Goal: Find specific page/section: Find specific page/section

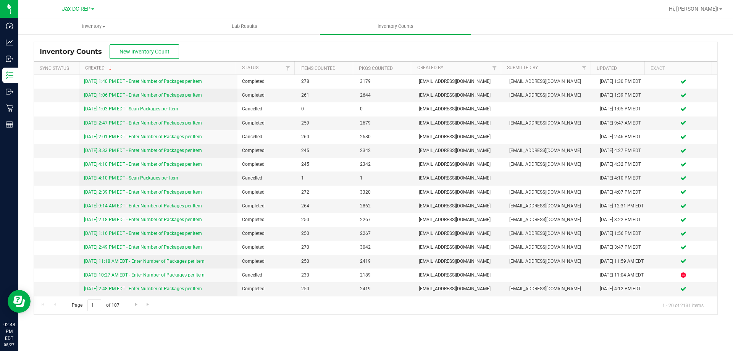
click at [94, 8] on span at bounding box center [92, 9] width 3 height 2
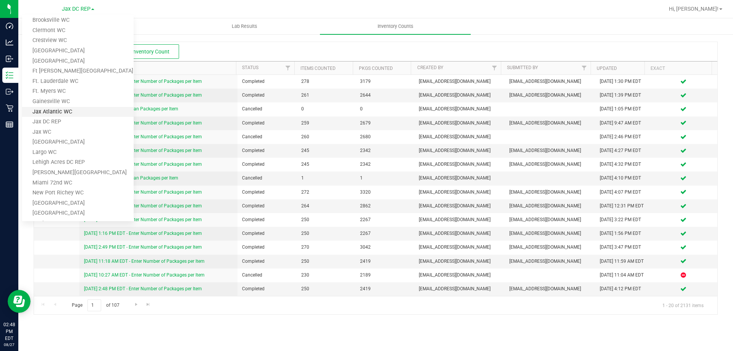
scroll to position [48, 0]
click at [35, 171] on link "[PERSON_NAME][GEOGRAPHIC_DATA]" at bounding box center [78, 172] width 112 height 10
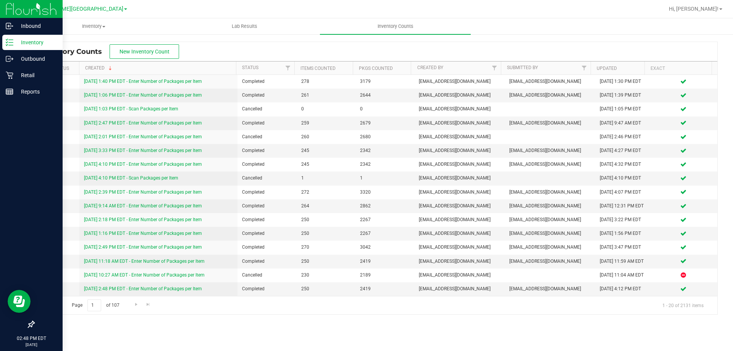
click at [19, 36] on div "Inventory" at bounding box center [32, 42] width 60 height 15
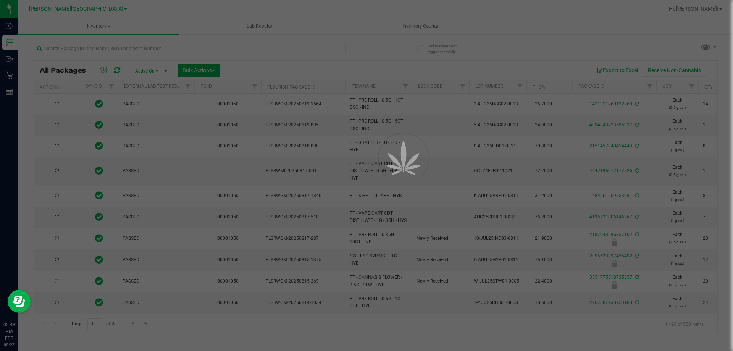
drag, startPoint x: 103, startPoint y: 41, endPoint x: 95, endPoint y: 47, distance: 10.2
click at [95, 47] on div at bounding box center [366, 175] width 733 height 351
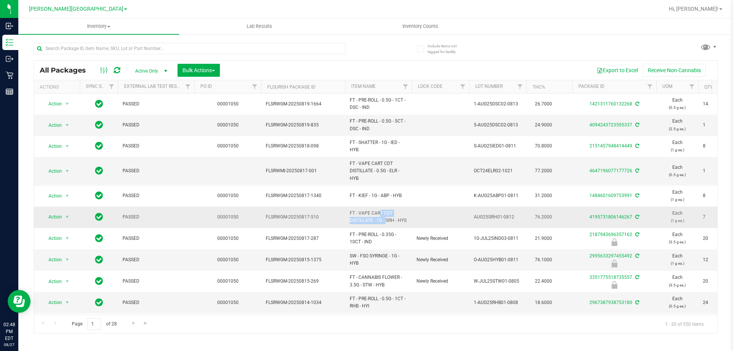
drag, startPoint x: 372, startPoint y: 221, endPoint x: 357, endPoint y: 213, distance: 16.2
click at [357, 213] on span "FT - VAPE CART CDT DISTILLATE - 1G - SRH - HYS" at bounding box center [379, 217] width 58 height 15
copy span "VAPE CART CDT DISTILLAT"
click at [72, 51] on input "text" at bounding box center [190, 48] width 312 height 11
paste input "VAPE CART CDT DISTILLAT"
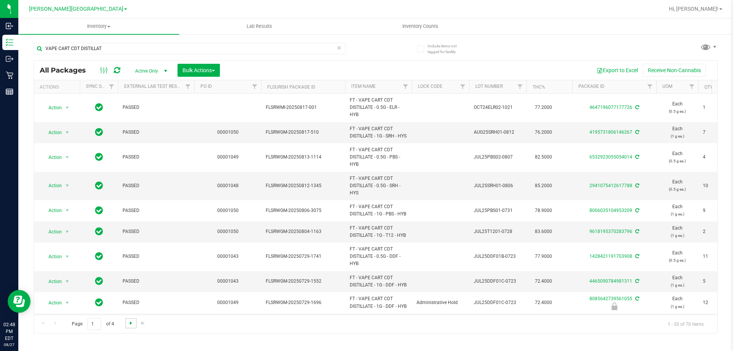
click at [129, 323] on span "Go to the next page" at bounding box center [131, 323] width 6 height 6
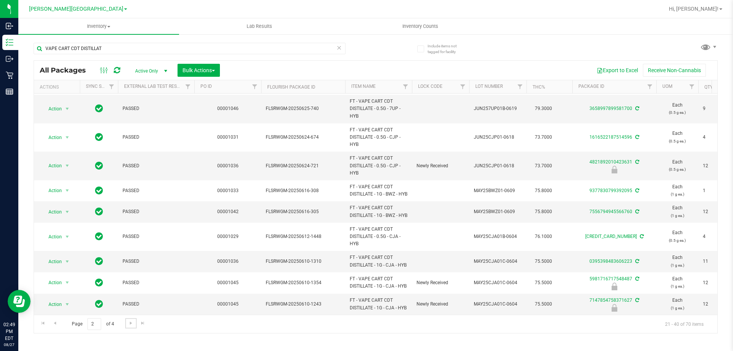
scroll to position [297, 0]
click at [129, 323] on span "Go to the next page" at bounding box center [131, 323] width 6 height 6
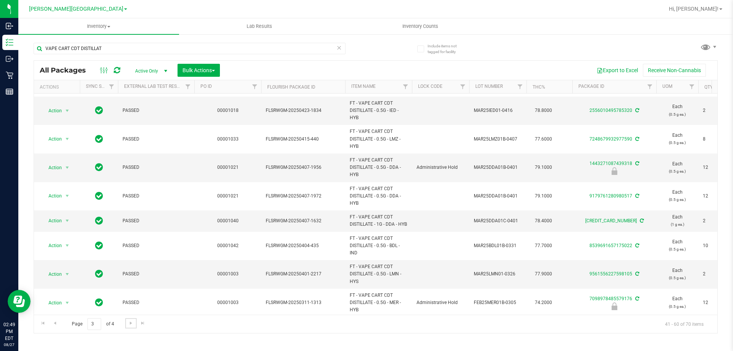
scroll to position [354, 0]
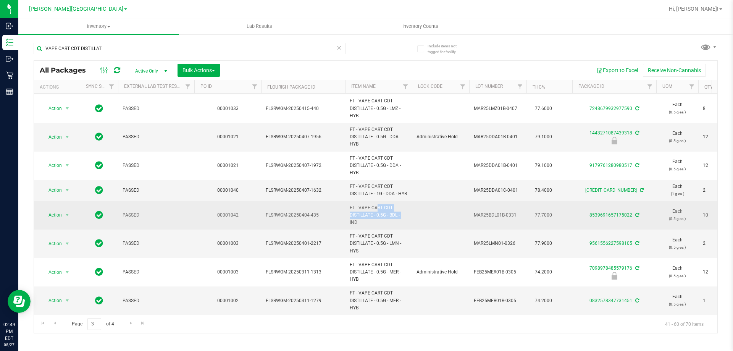
drag, startPoint x: 386, startPoint y: 209, endPoint x: 356, endPoint y: 204, distance: 30.5
click at [356, 204] on span "FT - VAPE CART CDT DISTILLATE - 0.5G - BDL - IND" at bounding box center [379, 215] width 58 height 22
copy span "- VAPE CART CDT DISTILLATE - 0.5G"
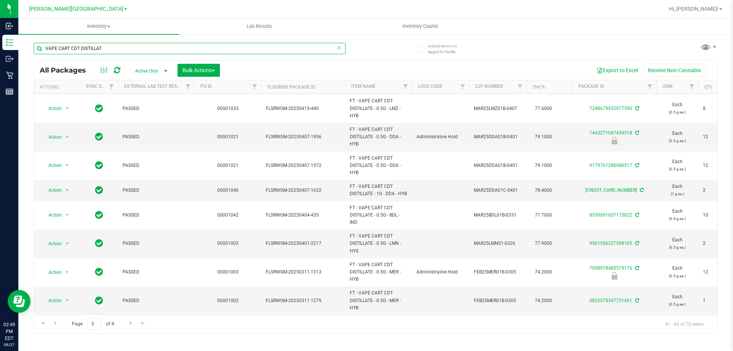
drag, startPoint x: 106, startPoint y: 48, endPoint x: 19, endPoint y: 44, distance: 87.6
click at [19, 44] on div "Include items not tagged for facility VAPE CART CDT DISTILLAT All Packages Acti…" at bounding box center [375, 150] width 715 height 233
paste input "- VAPE CART CDT DISTILLATE - 0.5G"
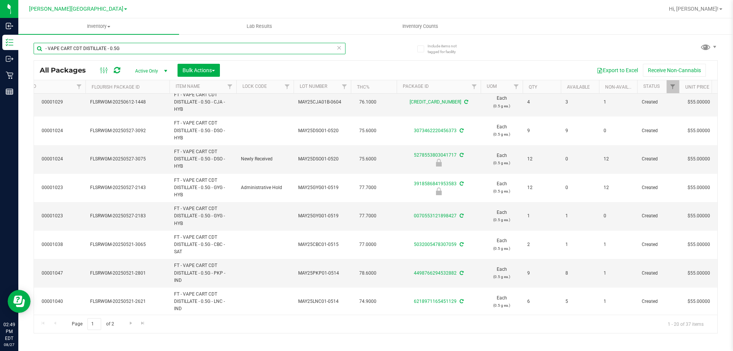
scroll to position [354, 176]
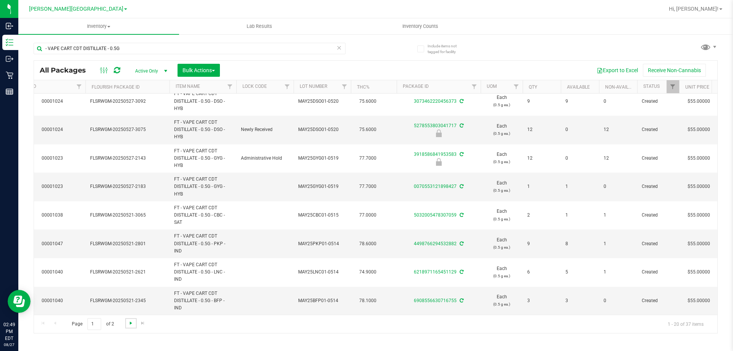
click at [128, 325] on span "Go to the next page" at bounding box center [131, 323] width 6 height 6
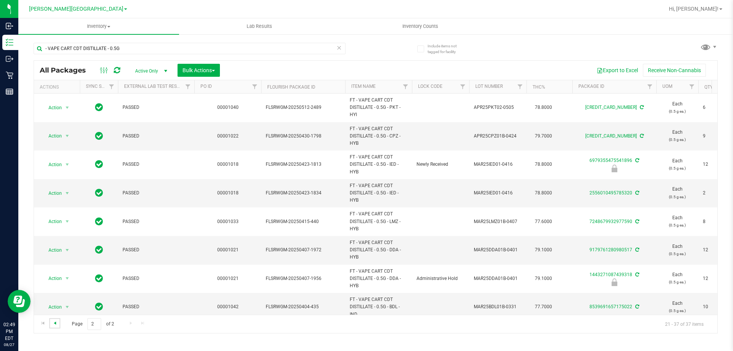
click at [58, 324] on span "Go to the previous page" at bounding box center [55, 323] width 6 height 6
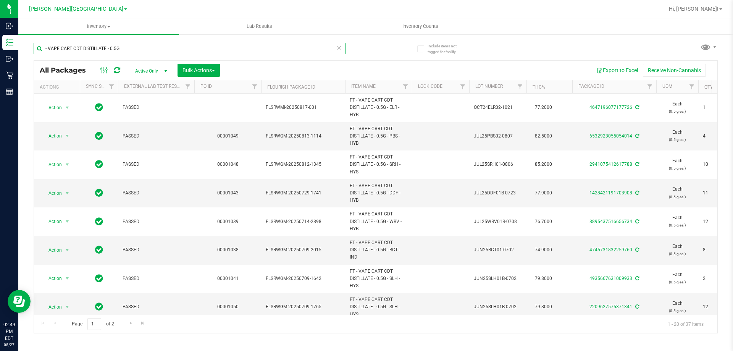
drag, startPoint x: 118, startPoint y: 48, endPoint x: 111, endPoint y: 48, distance: 7.3
click at [111, 48] on input "- VAPE CART CDT DISTILLATE - 0.5G" at bounding box center [190, 48] width 312 height 11
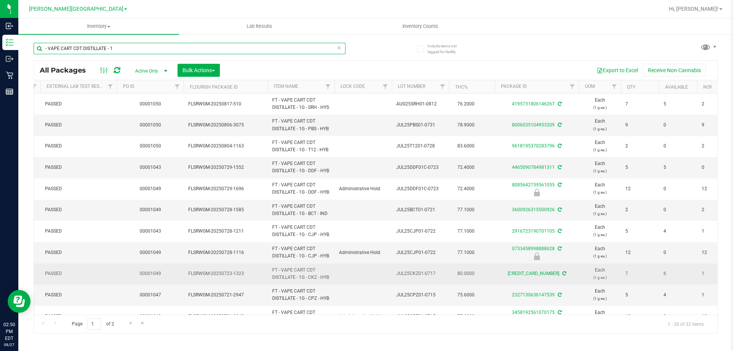
type input "- VAPE CART CDT DISTILLATE - 1"
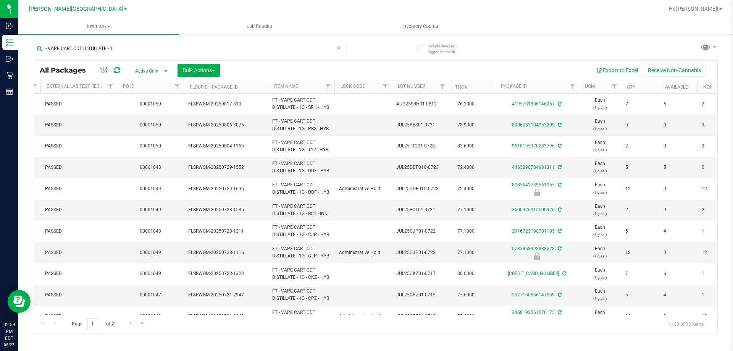
click at [100, 11] on link "[PERSON_NAME][GEOGRAPHIC_DATA]" at bounding box center [78, 8] width 98 height 7
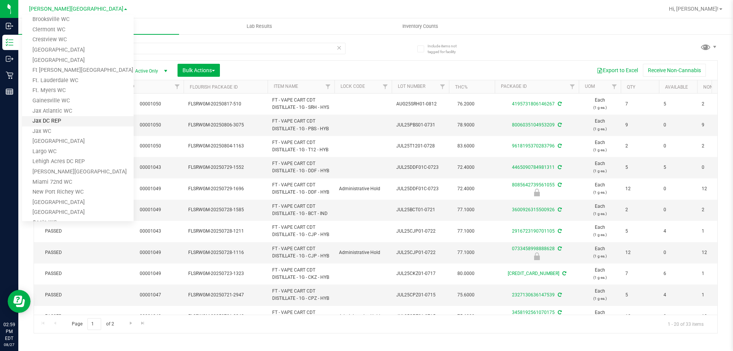
click at [50, 120] on link "Jax DC REP" at bounding box center [78, 121] width 112 height 10
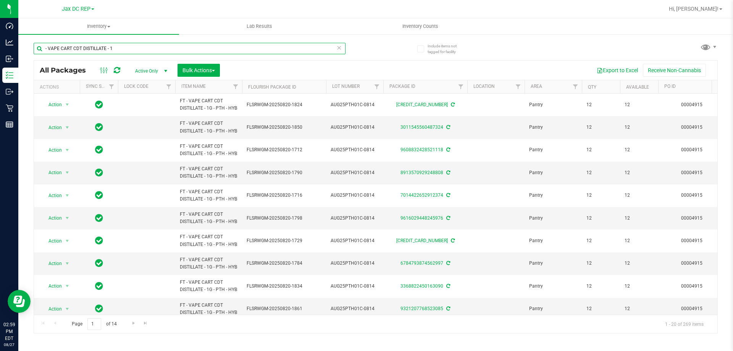
drag, startPoint x: 116, startPoint y: 49, endPoint x: 37, endPoint y: 51, distance: 79.1
click at [37, 51] on input "- VAPE CART CDT DISTILLATE - 1" at bounding box center [190, 48] width 312 height 11
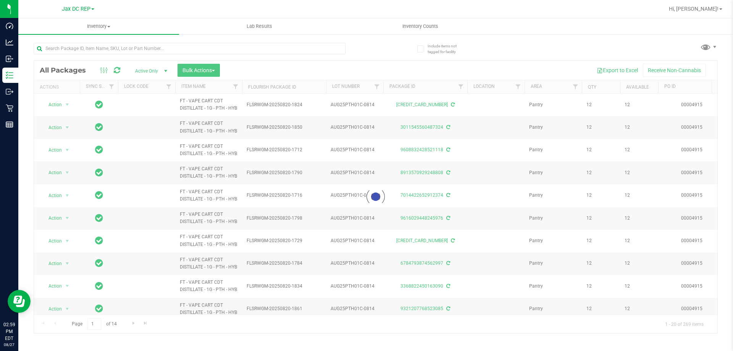
click at [374, 44] on div at bounding box center [205, 48] width 342 height 24
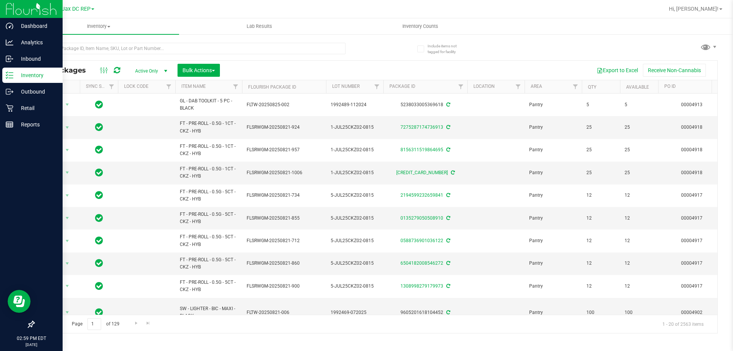
click at [16, 73] on p "Inventory" at bounding box center [36, 75] width 46 height 9
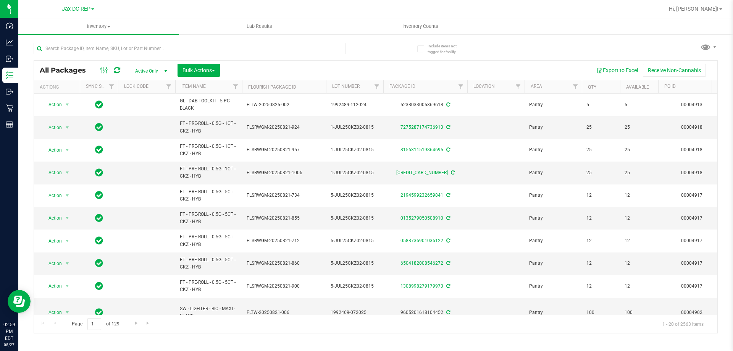
click at [362, 45] on div at bounding box center [205, 48] width 342 height 24
click at [373, 44] on div at bounding box center [205, 48] width 342 height 24
